Goal: Task Accomplishment & Management: Manage account settings

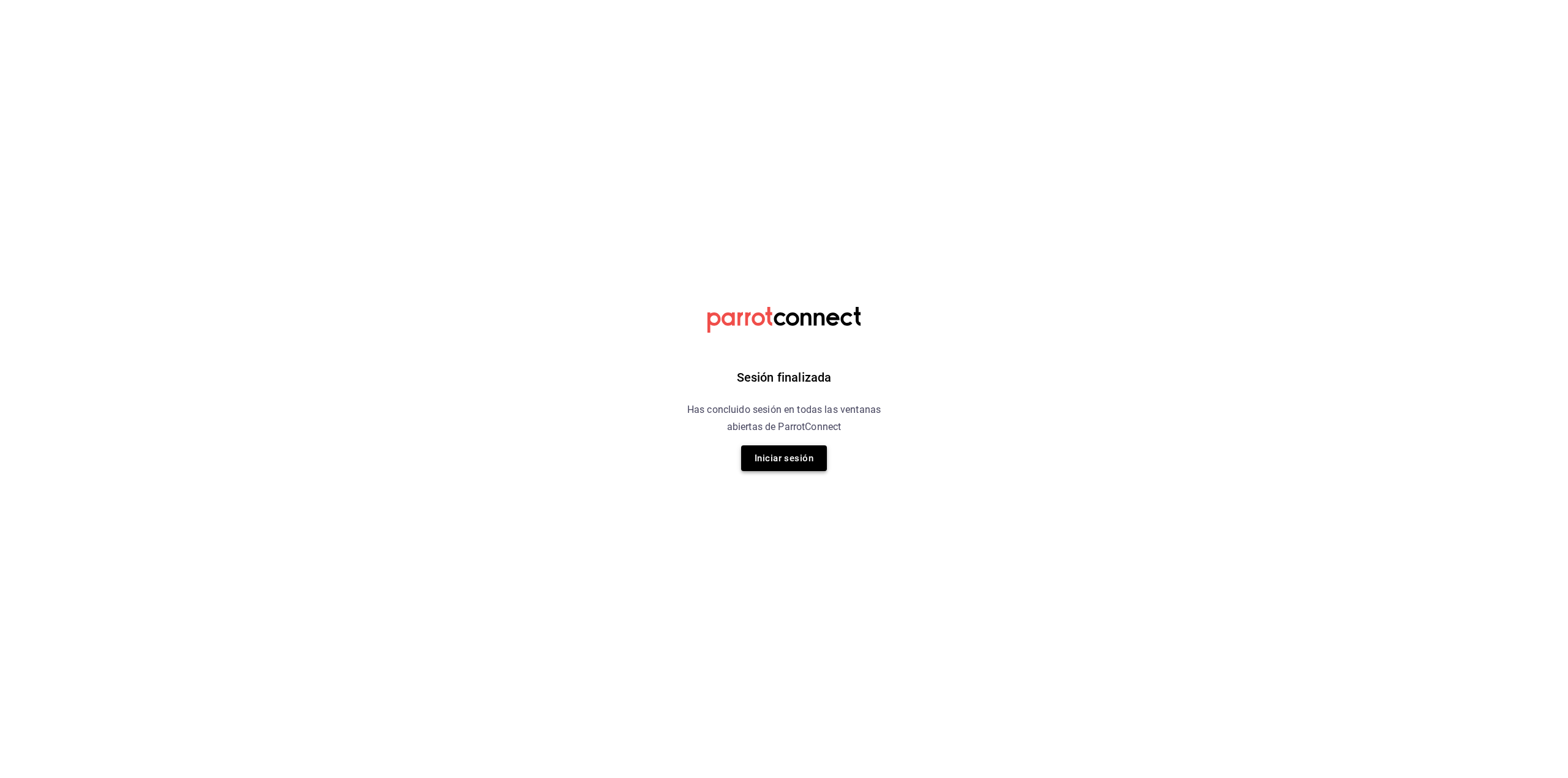
click at [797, 464] on button "Iniciar sesión" at bounding box center [784, 459] width 86 height 26
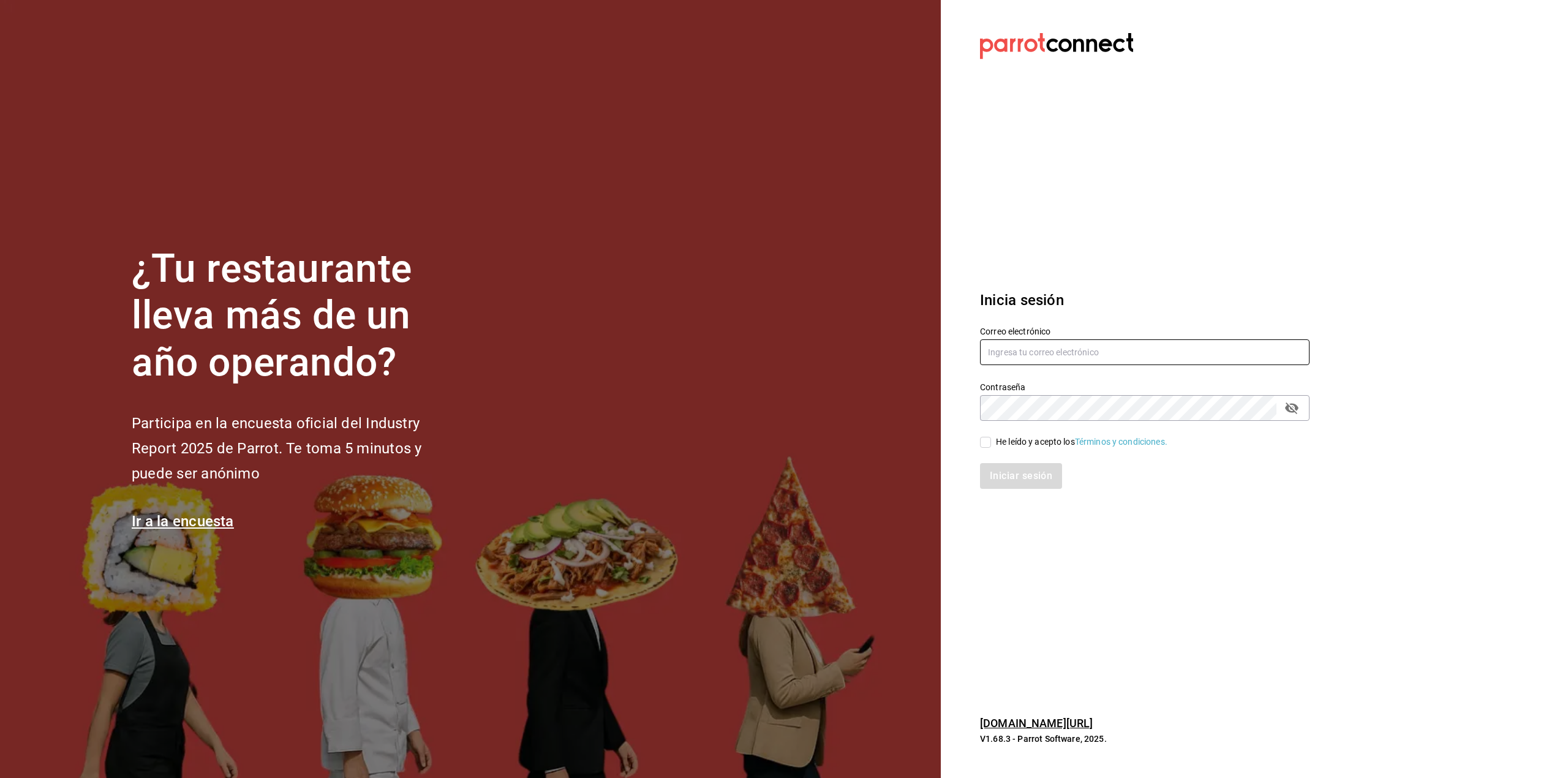
click at [1089, 348] on input "text" at bounding box center [1144, 352] width 330 height 26
type input "a"
type input "multiuser@adamanta.com"
click at [1042, 447] on div "He leído y acepto los Términos y condiciones." at bounding box center [1082, 442] width 171 height 13
click at [991, 447] on input "He leído y acepto los Términos y condiciones." at bounding box center [985, 442] width 11 height 11
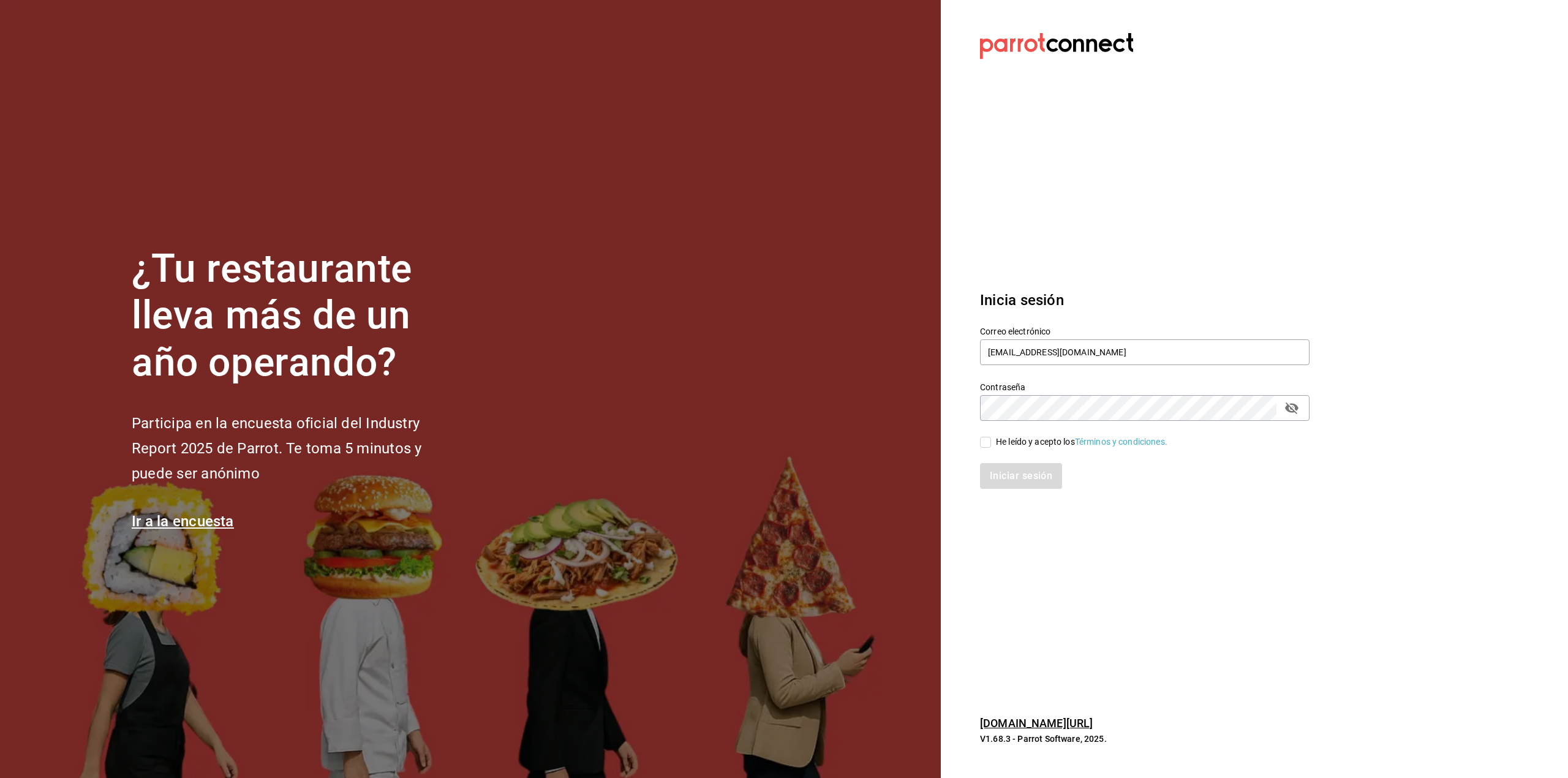
checkbox input "true"
click at [1030, 466] on button "Iniciar sesión" at bounding box center [1022, 476] width 84 height 26
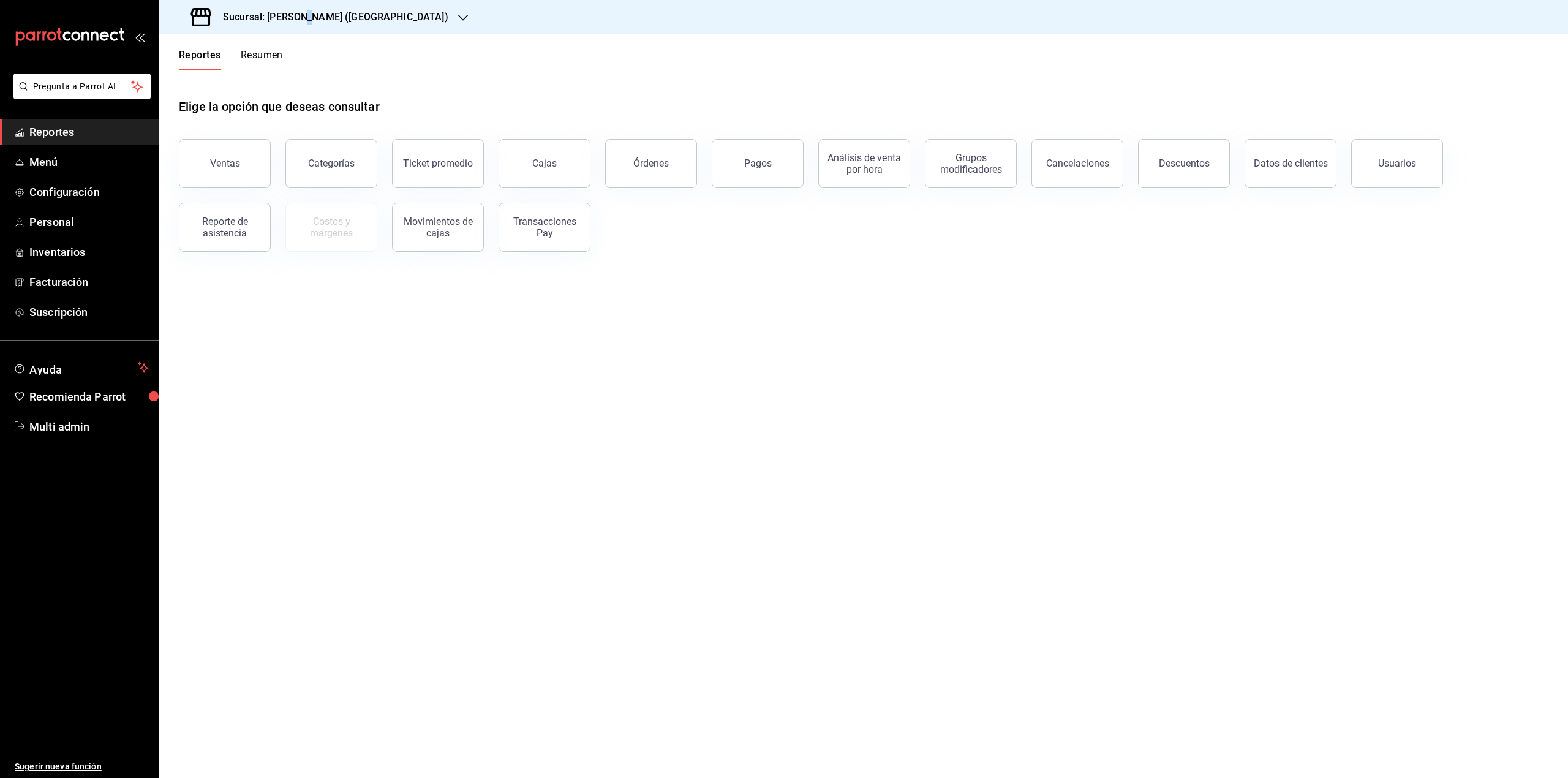
click at [310, 9] on div "Sucursal: Adamanta Gonzalitos (NL)" at bounding box center [320, 17] width 304 height 34
click at [298, 77] on div "Adamanta (Satelite)" at bounding box center [251, 80] width 164 height 13
click at [244, 50] on button "Resumen" at bounding box center [262, 59] width 43 height 21
